Goal: Find specific page/section: Find specific page/section

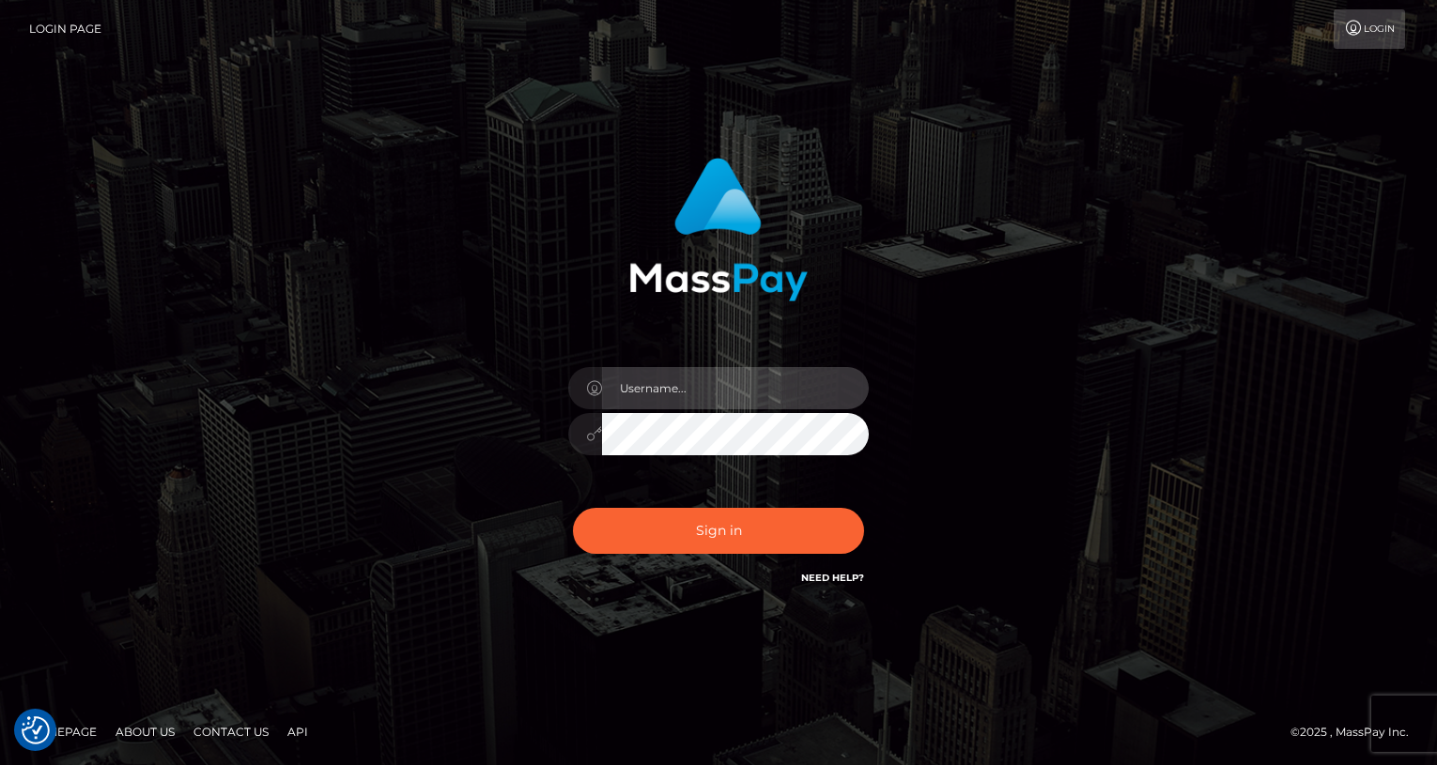
click at [735, 392] on input "text" at bounding box center [735, 388] width 267 height 42
type input "oli.fanvue"
click at [738, 393] on input "text" at bounding box center [735, 388] width 267 height 42
type input "oli.fanvue"
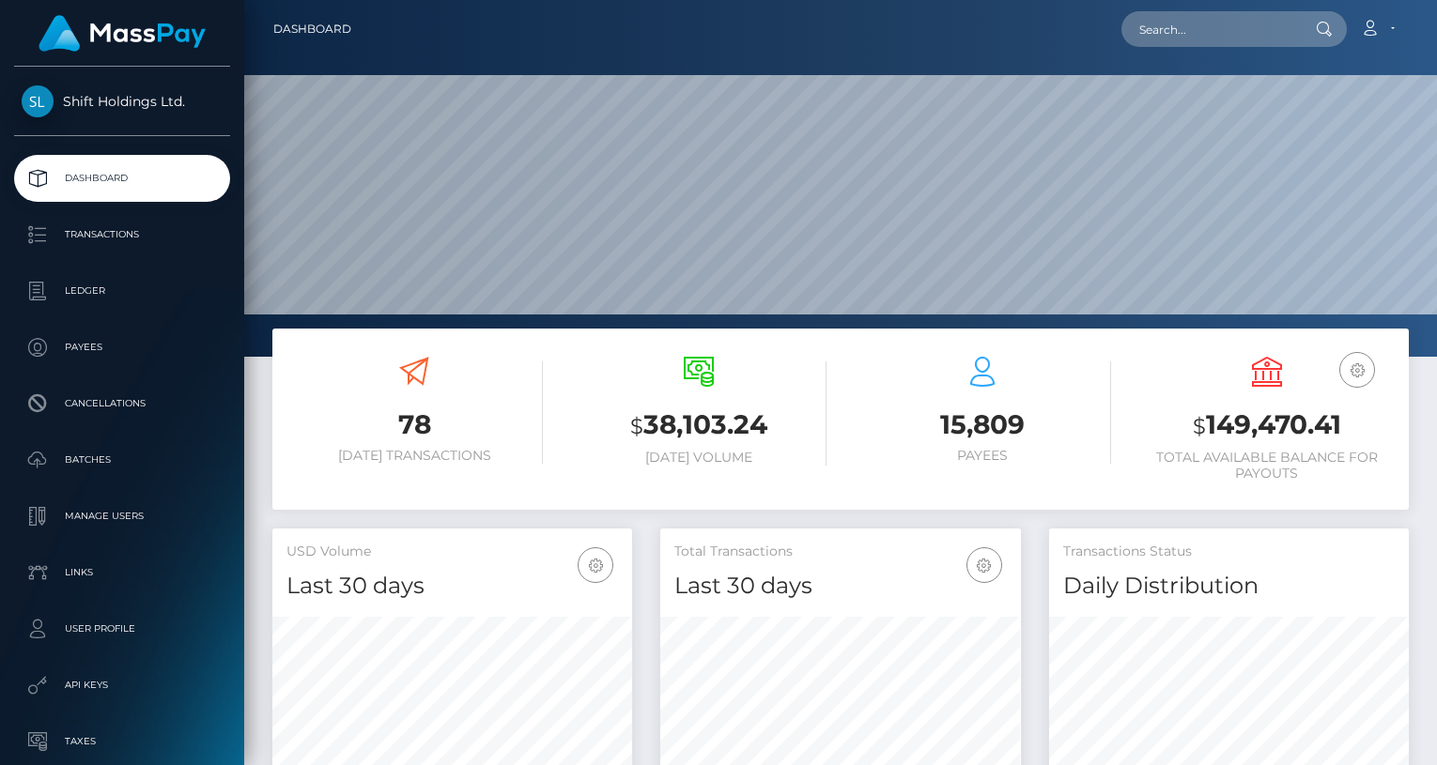
scroll to position [332, 360]
click at [1210, 48] on div "Loading... Loading... Account Edit Profile Logout" at bounding box center [886, 28] width 1041 height 39
click at [1226, 32] on input "text" at bounding box center [1209, 29] width 177 height 36
paste input "mollyfernandesofc@gmail.com"
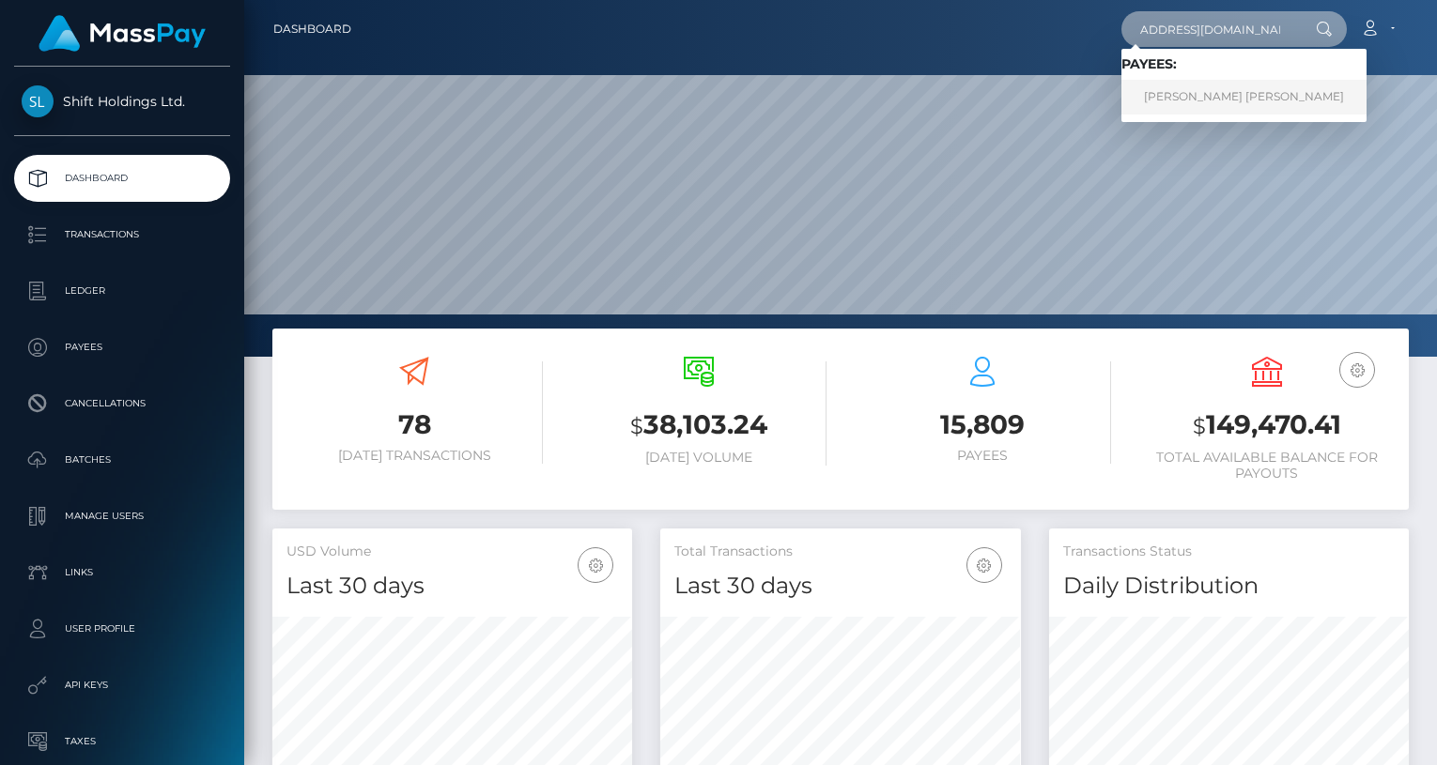
type input "mollyfernandesofc@gmail.com"
click at [1188, 91] on link "PEDRO LUIZ VIEIRA DE MELO" at bounding box center [1243, 97] width 245 height 35
